Goal: Information Seeking & Learning: Learn about a topic

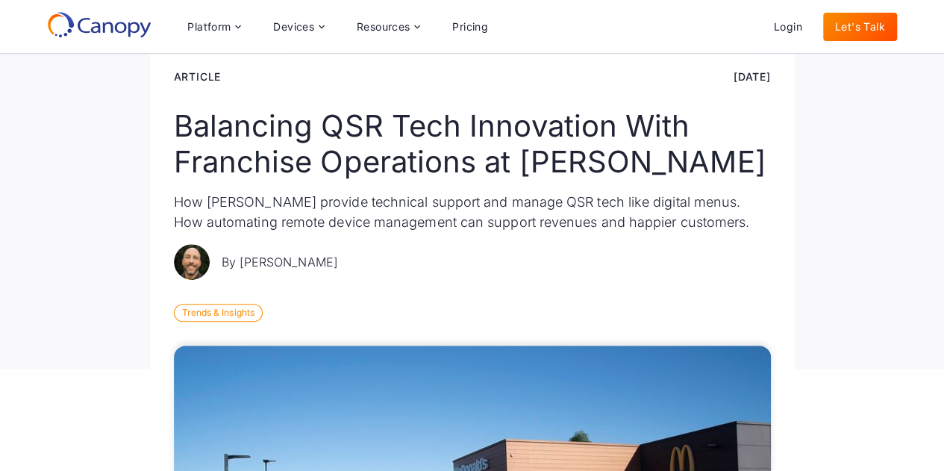
scroll to position [145, 0]
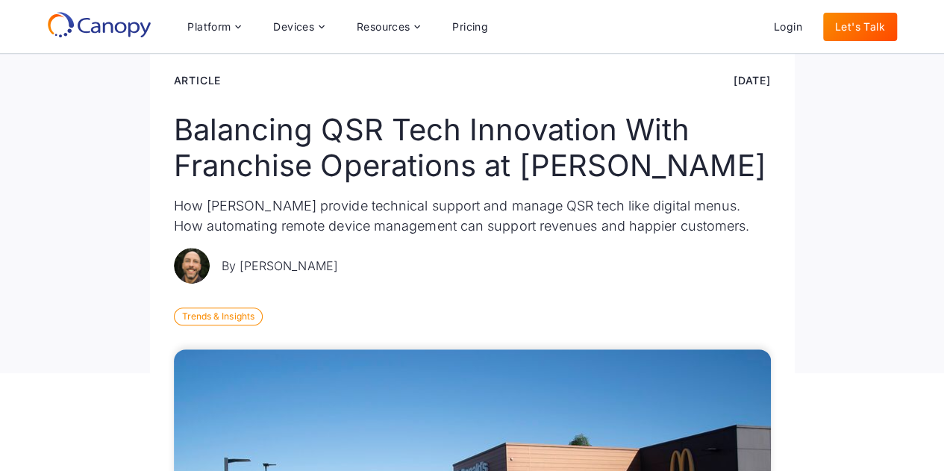
click at [462, 254] on div "By [PERSON_NAME]" at bounding box center [472, 266] width 597 height 36
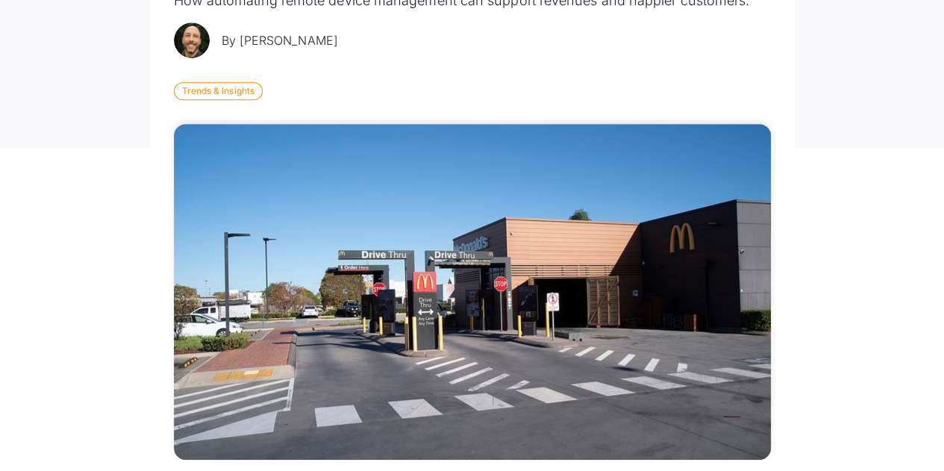
scroll to position [592, 0]
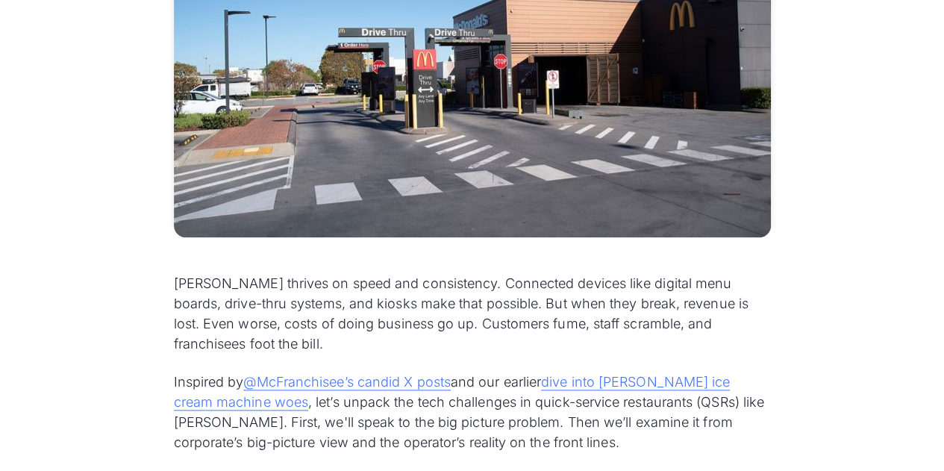
click at [472, 303] on p "[PERSON_NAME] thrives on speed and consistency. Connected devices like digital …" at bounding box center [472, 313] width 597 height 81
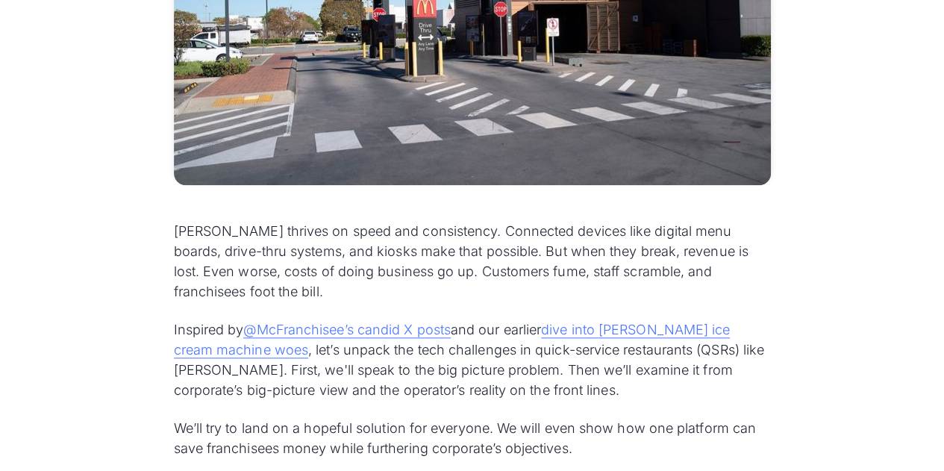
scroll to position [667, 0]
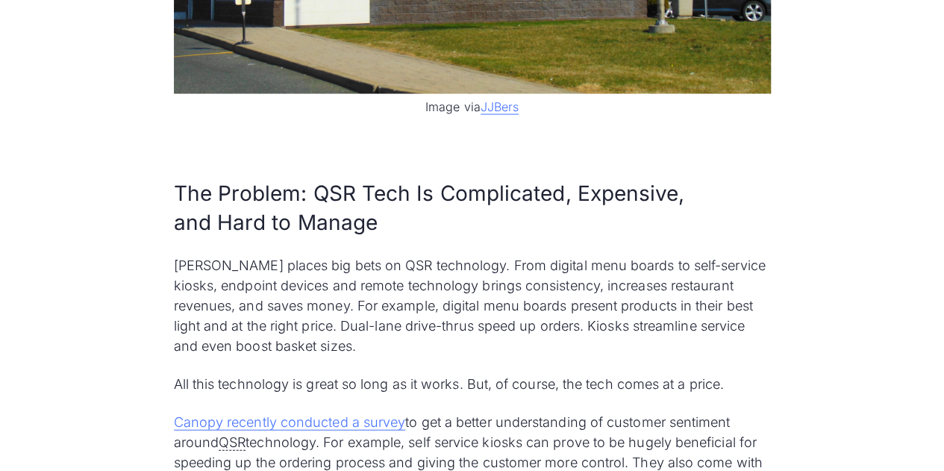
scroll to position [1488, 0]
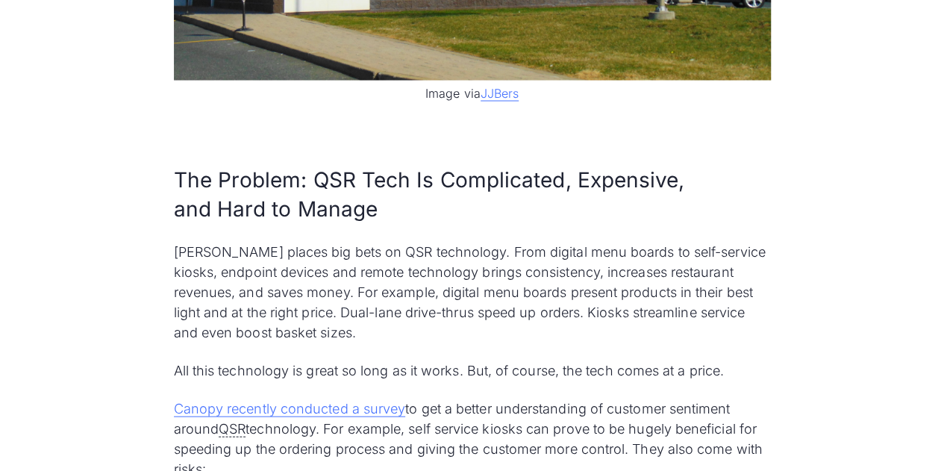
click at [552, 245] on p "[PERSON_NAME] places big bets on QSR technology. From digital menu boards to se…" at bounding box center [472, 292] width 597 height 101
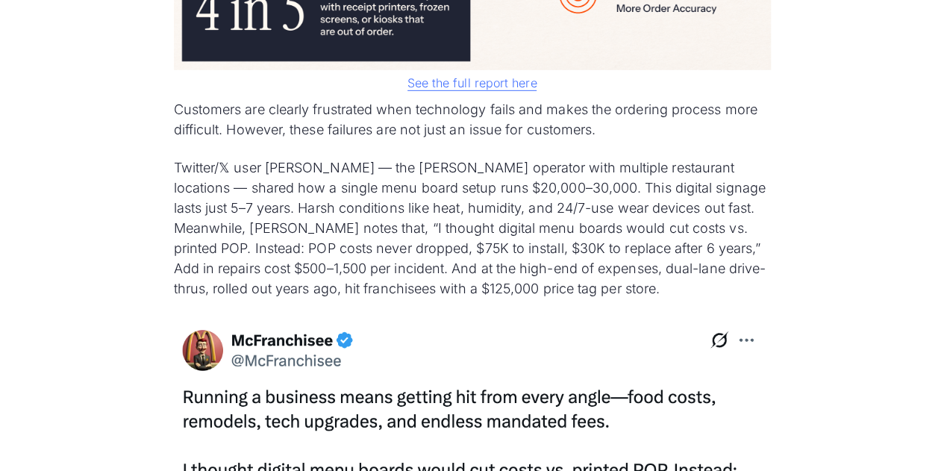
scroll to position [2309, 0]
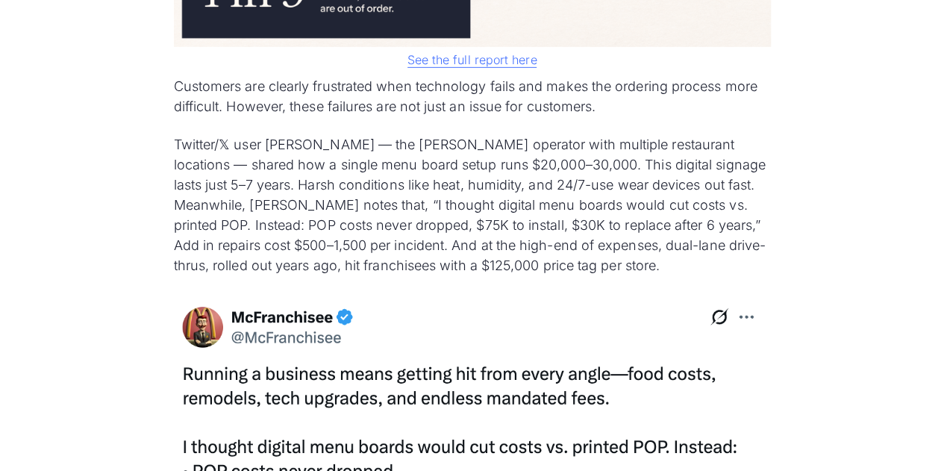
click at [511, 141] on p "Twitter/𝕏 user [PERSON_NAME] — the [PERSON_NAME] operator with multiple restaur…" at bounding box center [472, 204] width 597 height 141
click at [495, 226] on p "Twitter/𝕏 user [PERSON_NAME] — the [PERSON_NAME] operator with multiple restaur…" at bounding box center [472, 204] width 597 height 141
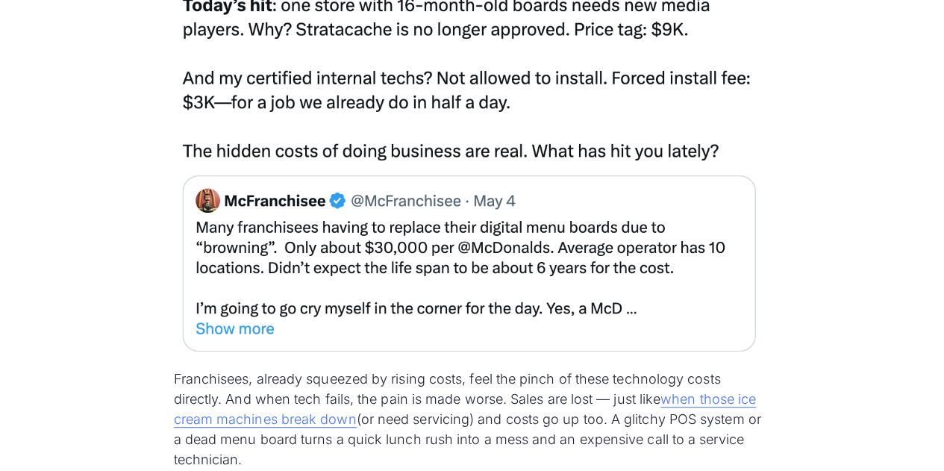
scroll to position [2906, 0]
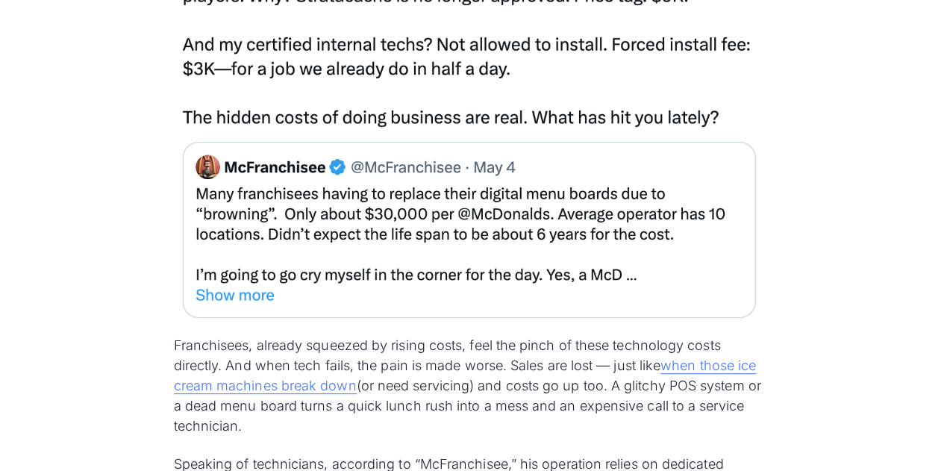
drag, startPoint x: 257, startPoint y: 292, endPoint x: 521, endPoint y: 271, distance: 265.0
click at [521, 268] on img at bounding box center [472, 11] width 597 height 630
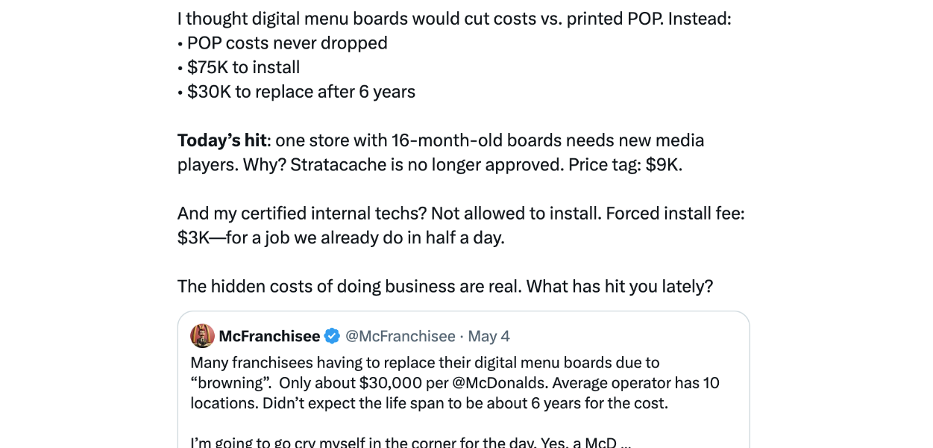
scroll to position [2831, 0]
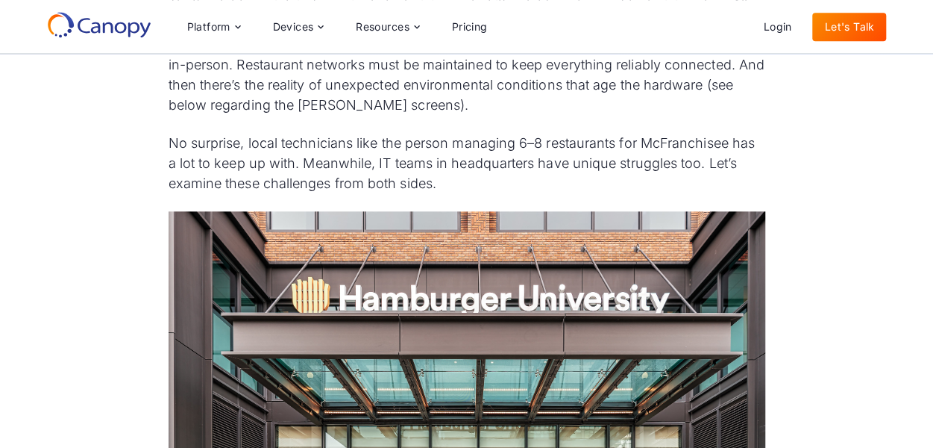
scroll to position [3502, 0]
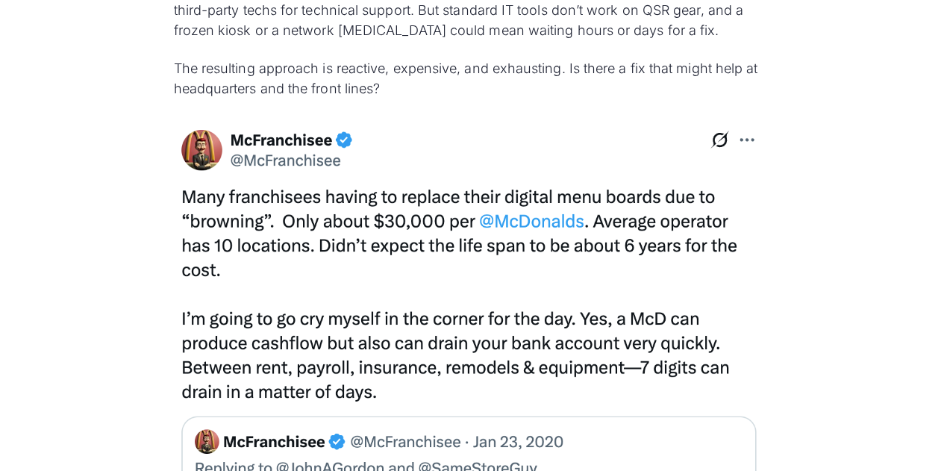
scroll to position [6147, 0]
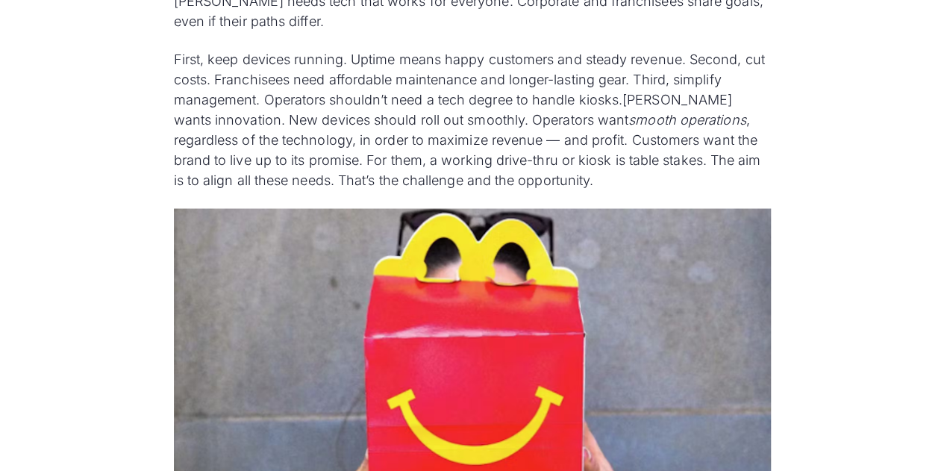
scroll to position [6893, 0]
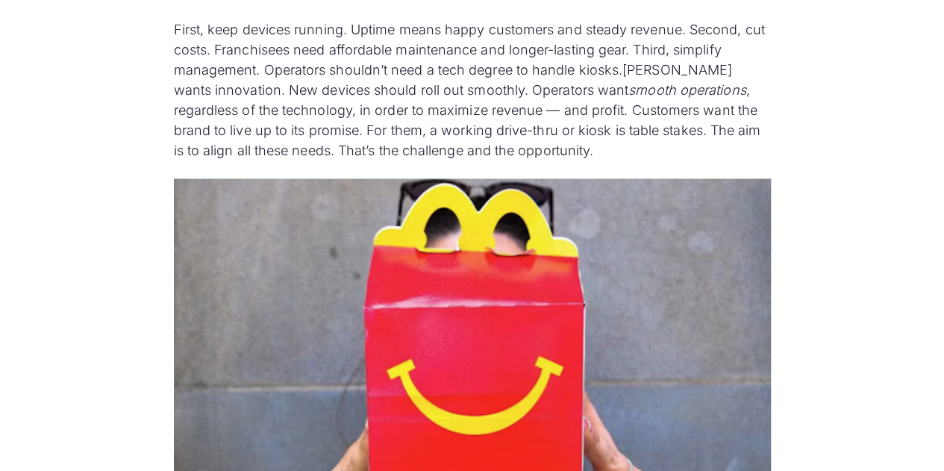
click at [407, 132] on p "First, keep devices running. Uptime means happy customers and steady revenue. S…" at bounding box center [472, 89] width 597 height 141
click at [416, 114] on p "First, keep devices running. Uptime means happy customers and steady revenue. S…" at bounding box center [472, 89] width 597 height 141
click at [207, 130] on p "First, keep devices running. Uptime means happy customers and steady revenue. S…" at bounding box center [472, 89] width 597 height 141
click at [675, 111] on p "First, keep devices running. Uptime means happy customers and steady revenue. S…" at bounding box center [472, 89] width 597 height 141
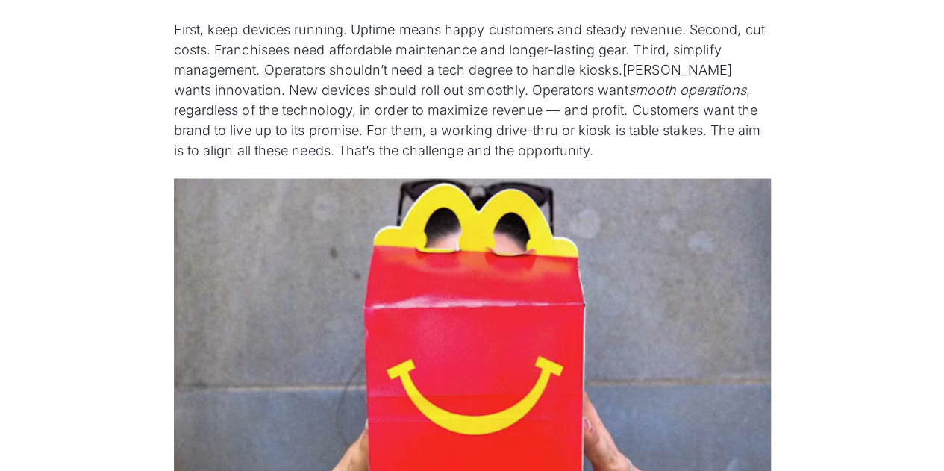
click at [701, 139] on p "First, keep devices running. Uptime means happy customers and steady revenue. S…" at bounding box center [472, 89] width 597 height 141
click at [663, 140] on p "First, keep devices running. Uptime means happy customers and steady revenue. S…" at bounding box center [472, 89] width 597 height 141
click at [658, 142] on p "First, keep devices running. Uptime means happy customers and steady revenue. S…" at bounding box center [472, 89] width 597 height 141
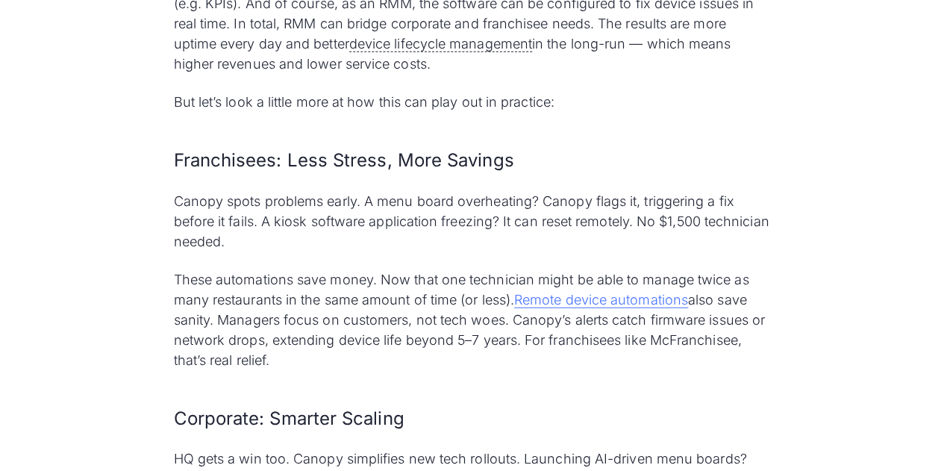
scroll to position [7714, 0]
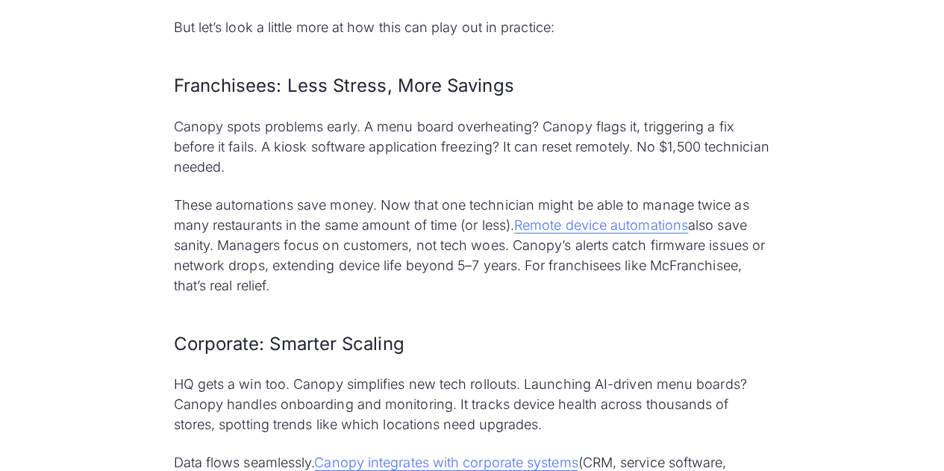
click at [214, 137] on p "Canopy spots problems early. A menu board overheating? Canopy flags it, trigger…" at bounding box center [472, 146] width 597 height 60
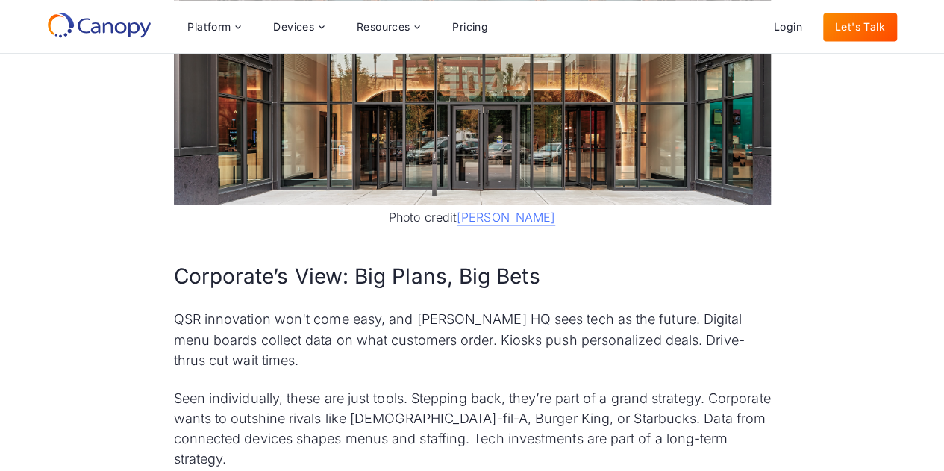
scroll to position [3684, 0]
